Goal: Task Accomplishment & Management: Manage account settings

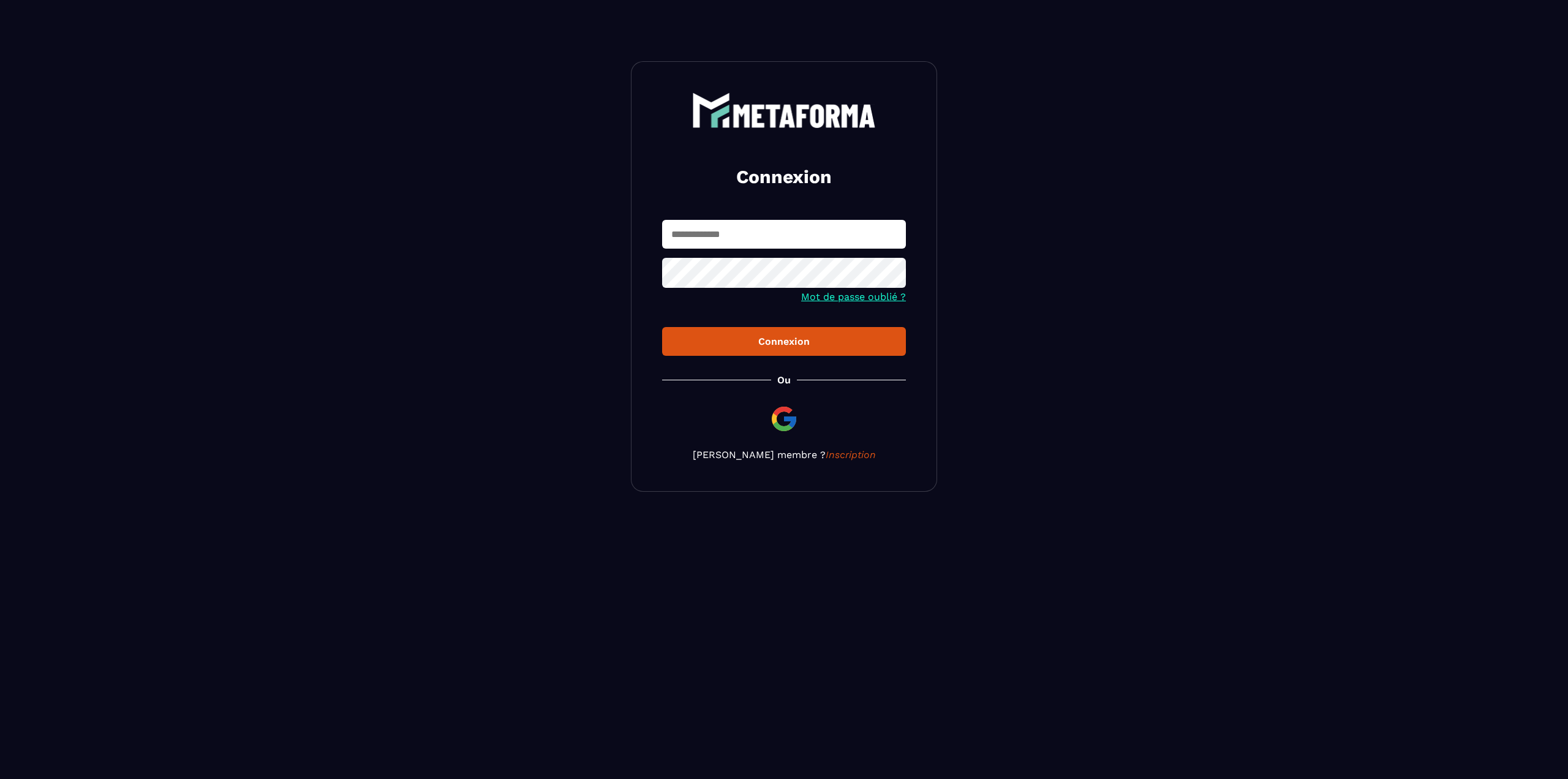
click at [714, 241] on input "text" at bounding box center [784, 234] width 244 height 29
paste input "**********"
type input "**********"
click at [662, 327] on button "Connexion" at bounding box center [784, 341] width 244 height 29
